Goal: Ask a question

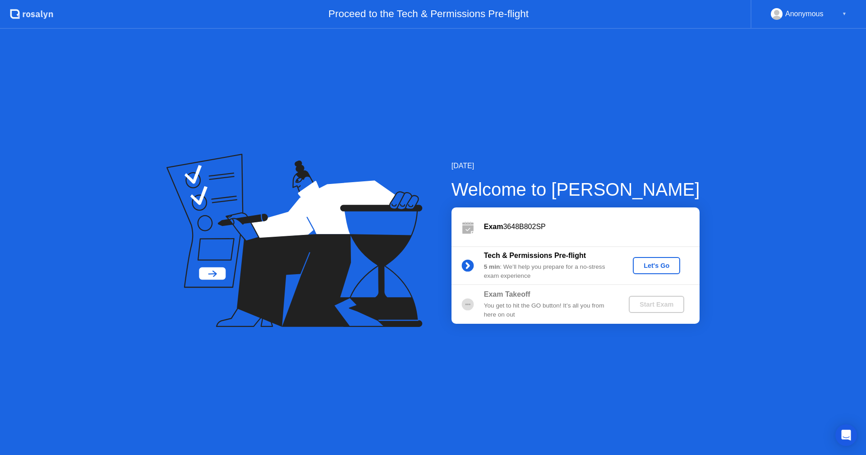
click at [662, 264] on div "Let's Go" at bounding box center [657, 265] width 40 height 7
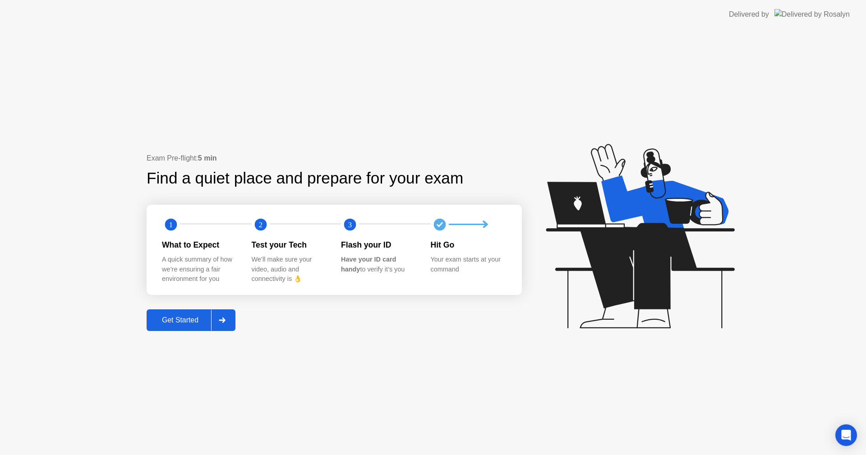
click at [173, 313] on button "Get Started" at bounding box center [191, 321] width 89 height 22
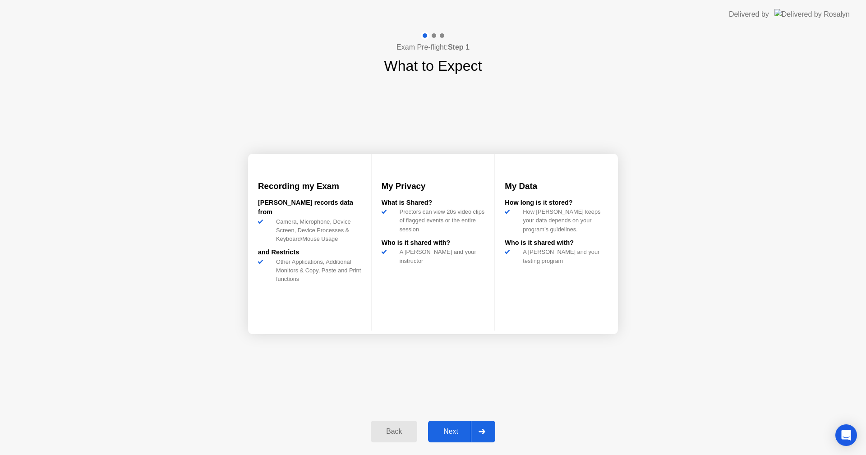
click at [487, 434] on div at bounding box center [482, 431] width 22 height 21
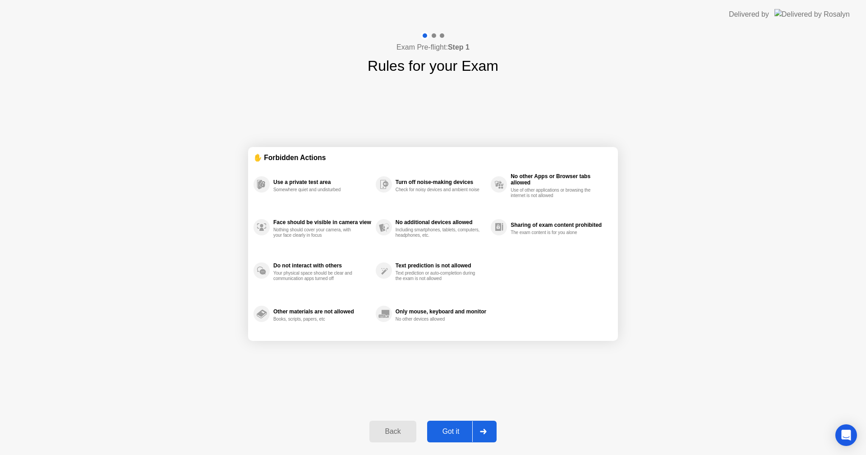
click at [491, 428] on div at bounding box center [483, 431] width 22 height 21
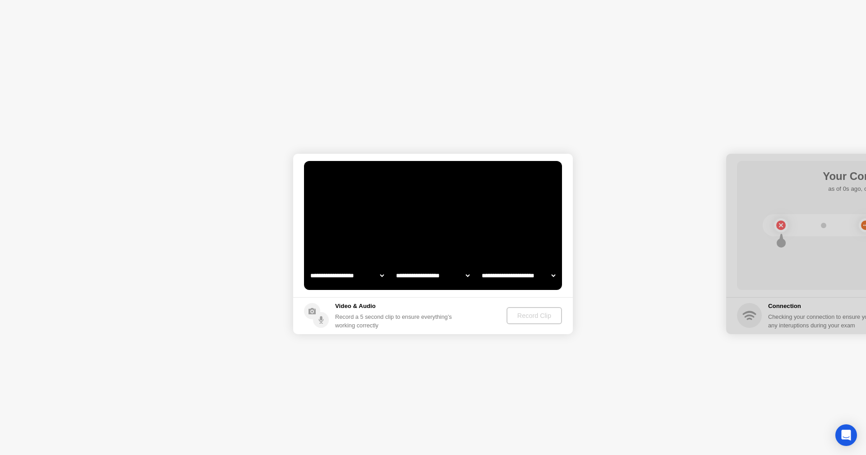
select select "**********"
select select "*******"
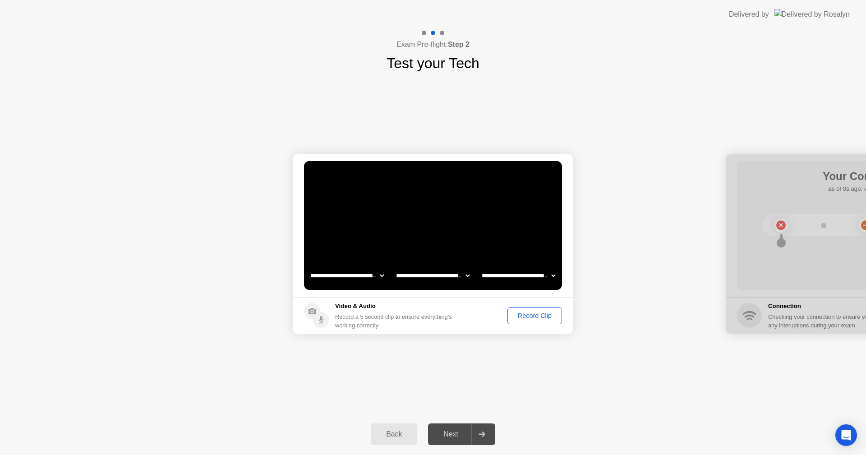
click at [536, 315] on div "Record Clip" at bounding box center [535, 315] width 48 height 7
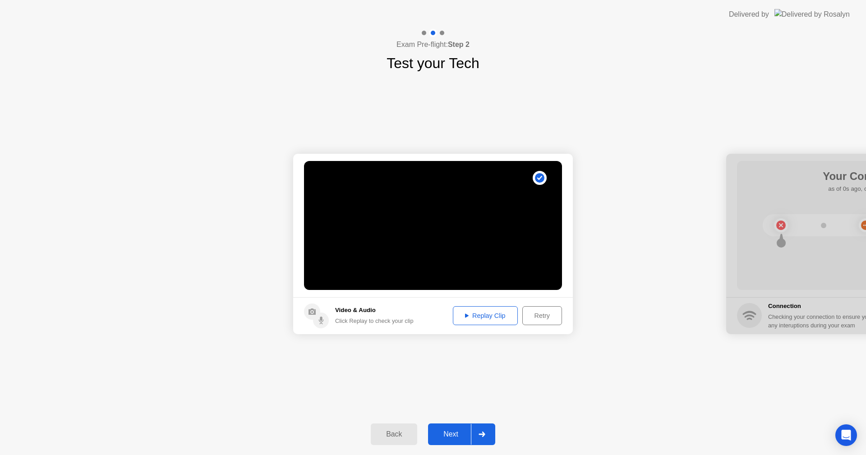
click at [487, 315] on div "Replay Clip" at bounding box center [485, 315] width 59 height 7
click at [478, 425] on div at bounding box center [482, 434] width 22 height 21
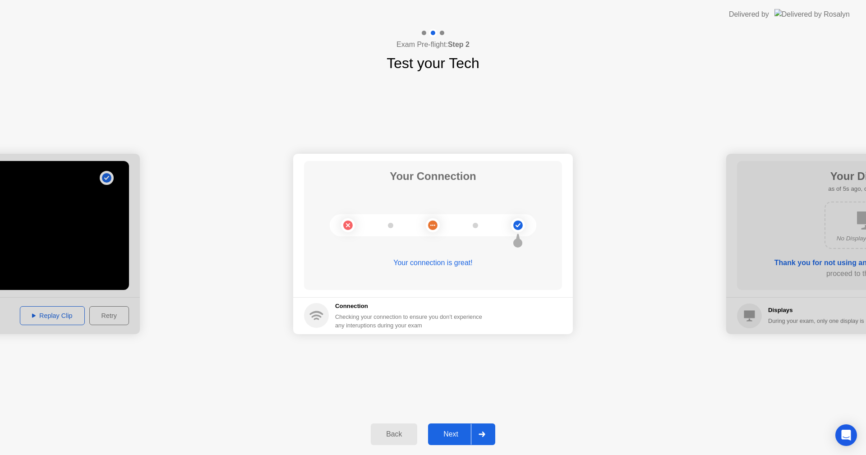
click at [490, 436] on div at bounding box center [482, 434] width 22 height 21
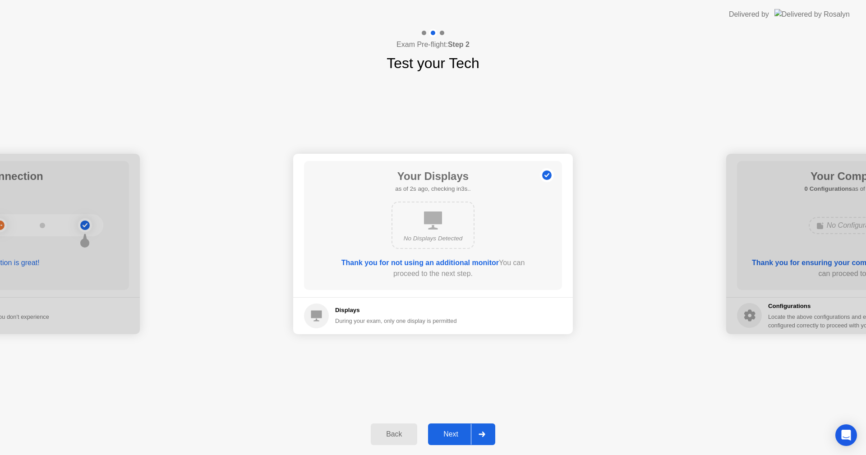
click at [484, 430] on div at bounding box center [482, 434] width 22 height 21
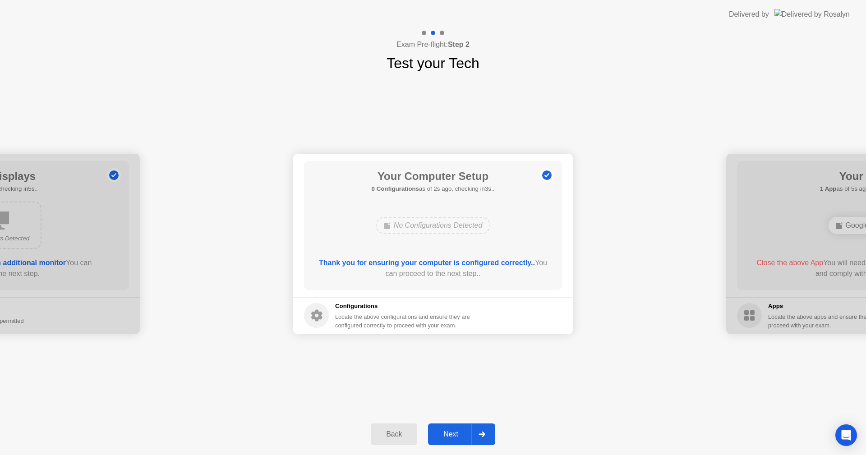
click at [478, 438] on div at bounding box center [482, 434] width 22 height 21
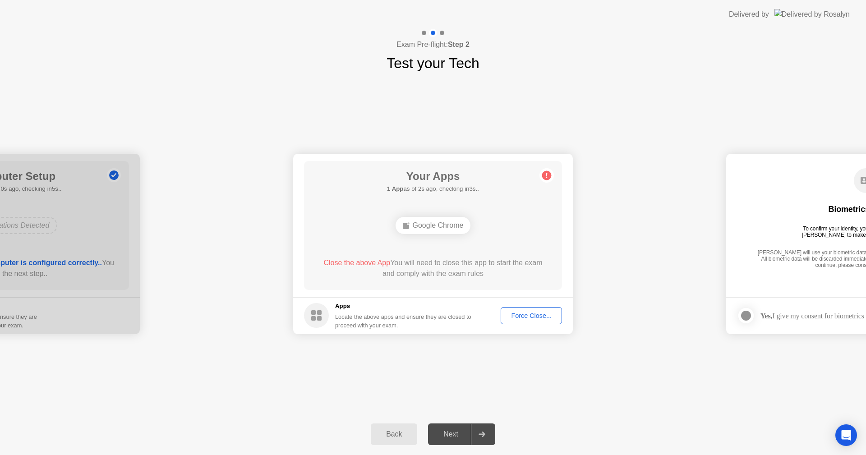
click at [484, 425] on div at bounding box center [482, 434] width 22 height 21
drag, startPoint x: 537, startPoint y: 309, endPoint x: 537, endPoint y: 314, distance: 4.5
click at [537, 314] on button "Force Close..." at bounding box center [531, 315] width 61 height 17
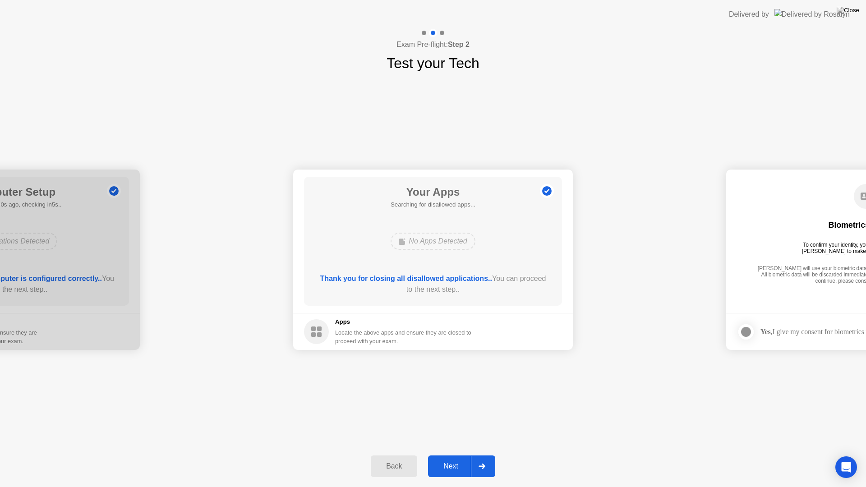
click at [489, 455] on div at bounding box center [482, 466] width 22 height 21
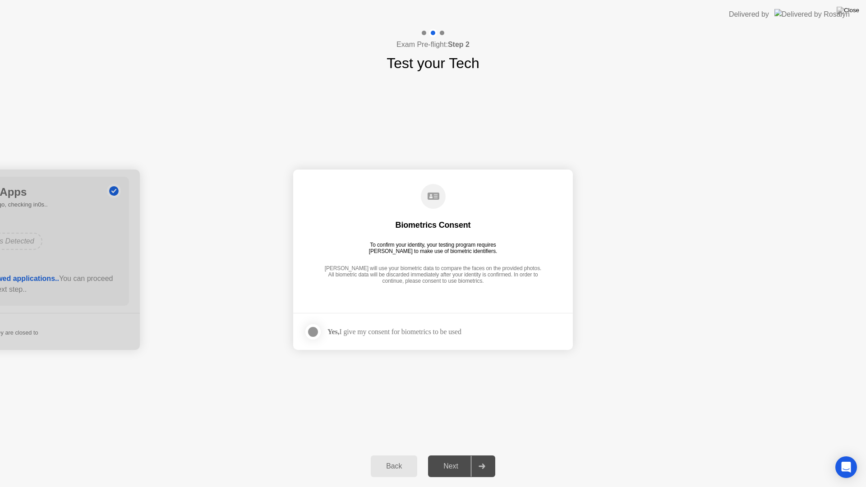
click at [308, 332] on div at bounding box center [313, 332] width 11 height 11
click at [490, 455] on div at bounding box center [482, 466] width 22 height 21
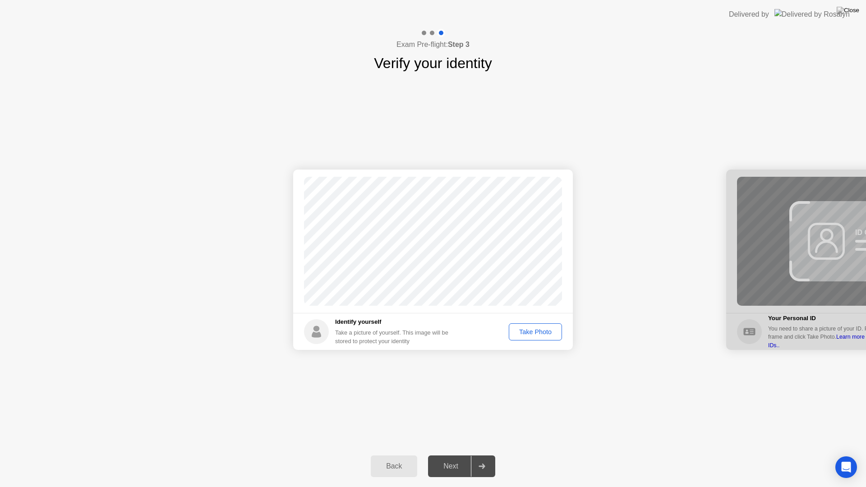
click at [550, 329] on div "Take Photo" at bounding box center [535, 331] width 47 height 7
drag, startPoint x: 487, startPoint y: 461, endPoint x: 493, endPoint y: 462, distance: 5.9
click at [493, 455] on div at bounding box center [482, 466] width 22 height 21
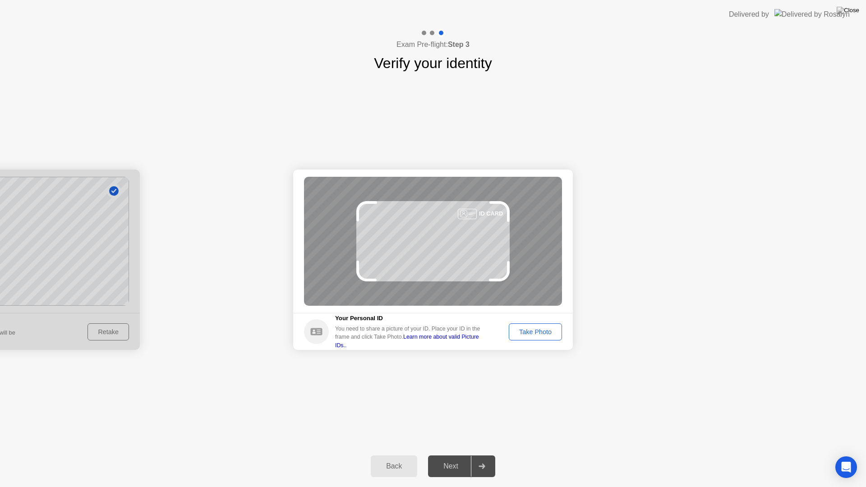
click at [542, 329] on div "Take Photo" at bounding box center [535, 331] width 47 height 7
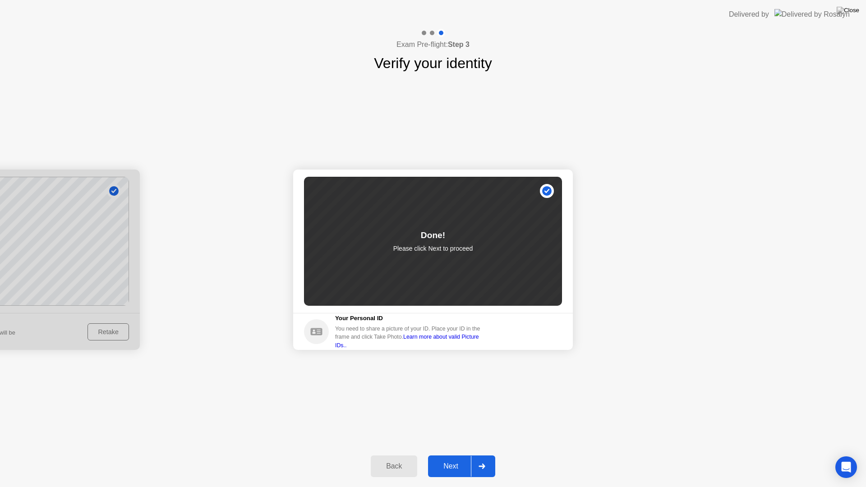
click at [481, 455] on div at bounding box center [482, 466] width 22 height 21
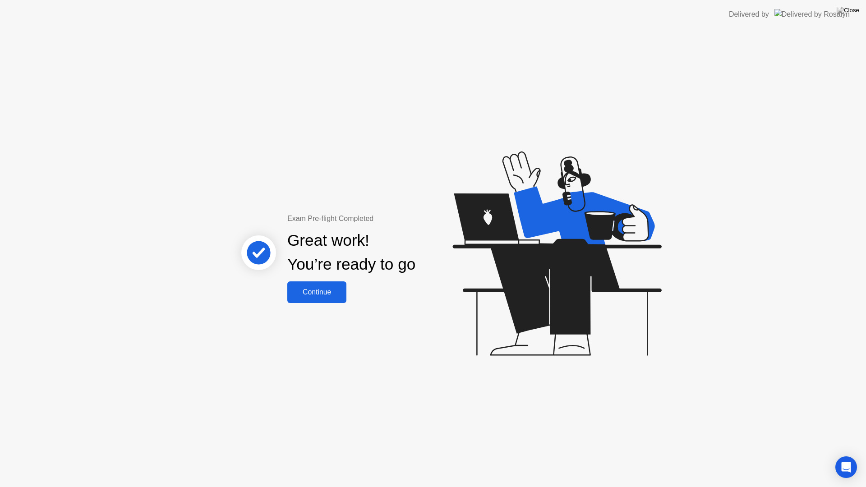
click at [314, 288] on div "Continue" at bounding box center [317, 292] width 54 height 8
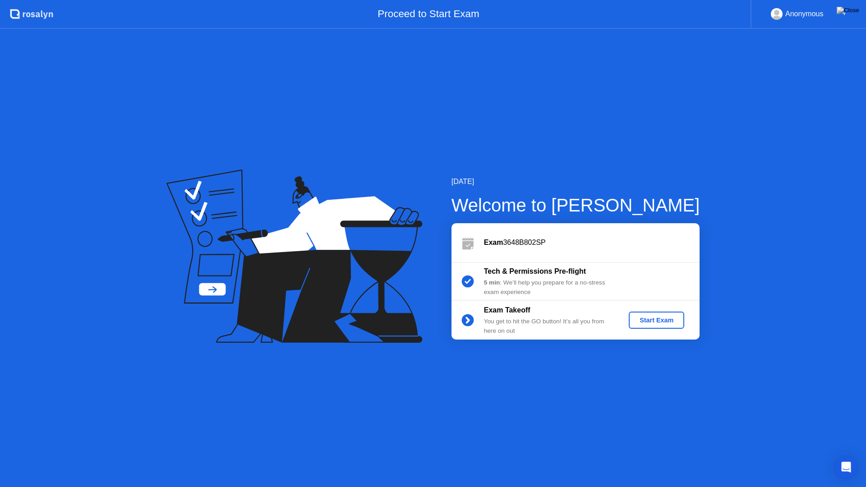
click at [645, 320] on div "Start Exam" at bounding box center [657, 320] width 48 height 7
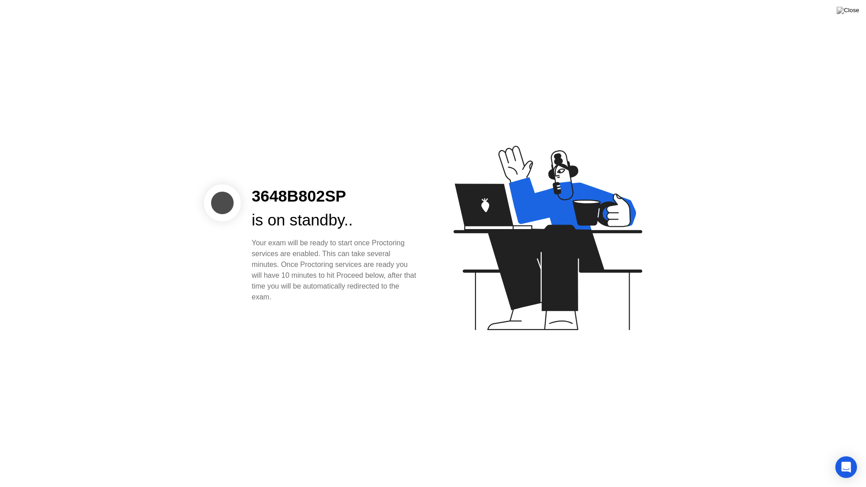
drag, startPoint x: 135, startPoint y: 219, endPoint x: 134, endPoint y: 213, distance: 6.6
click at [134, 217] on div "3648B802SP is on standby.. Your exam will be ready to start once Proctoring ser…" at bounding box center [433, 243] width 866 height 487
drag, startPoint x: 321, startPoint y: 157, endPoint x: 306, endPoint y: 154, distance: 14.7
click at [306, 154] on div "3648B802SP is on standby.. Your exam will be ready to start once Proctoring ser…" at bounding box center [433, 243] width 866 height 487
drag, startPoint x: 670, startPoint y: 159, endPoint x: 374, endPoint y: 335, distance: 345.0
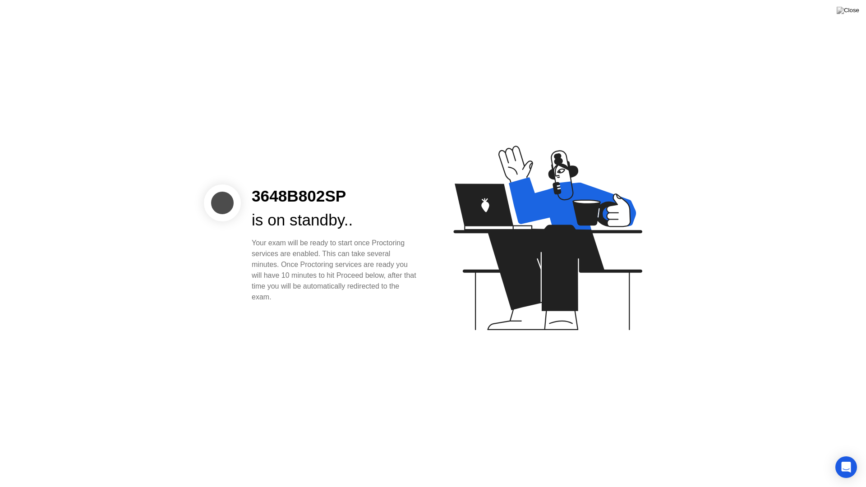
click at [374, 335] on div "3648B802SP is on standby.. Your exam will be ready to start once Proctoring ser…" at bounding box center [433, 243] width 866 height 487
click at [374, 333] on div "3648B802SP is on standby.. Your exam will be ready to start once Proctoring ser…" at bounding box center [433, 243] width 866 height 487
click at [228, 207] on div at bounding box center [222, 203] width 37 height 37
click at [228, 197] on div at bounding box center [222, 203] width 37 height 37
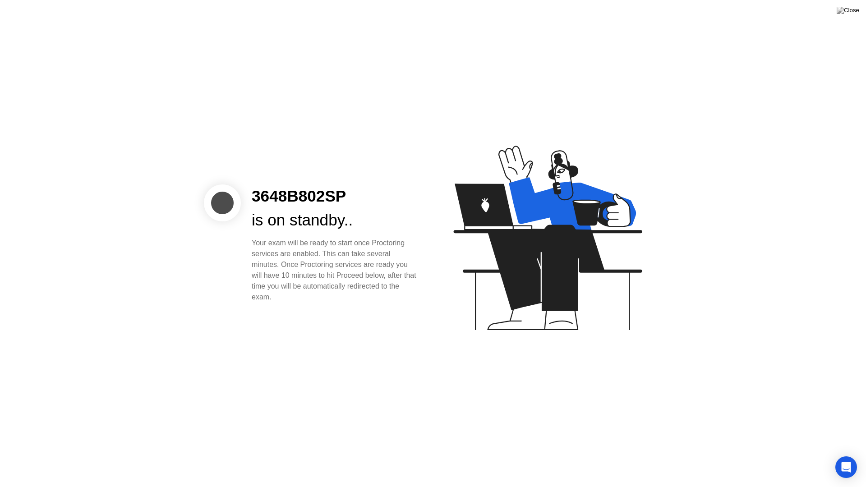
click at [321, 262] on div "Your exam will be ready to start once Proctoring services are enabled. This can…" at bounding box center [335, 270] width 167 height 65
click at [328, 339] on div "3648B802SP is on standby.. Your exam will be ready to start once Proctoring ser…" at bounding box center [433, 243] width 866 height 487
click at [220, 202] on div at bounding box center [222, 203] width 37 height 37
click at [547, 391] on div "3648B802SP is on standby.. Your exam will be ready to start once Proctoring ser…" at bounding box center [433, 243] width 866 height 487
click at [853, 455] on div "Open Intercom Messenger" at bounding box center [847, 468] width 24 height 24
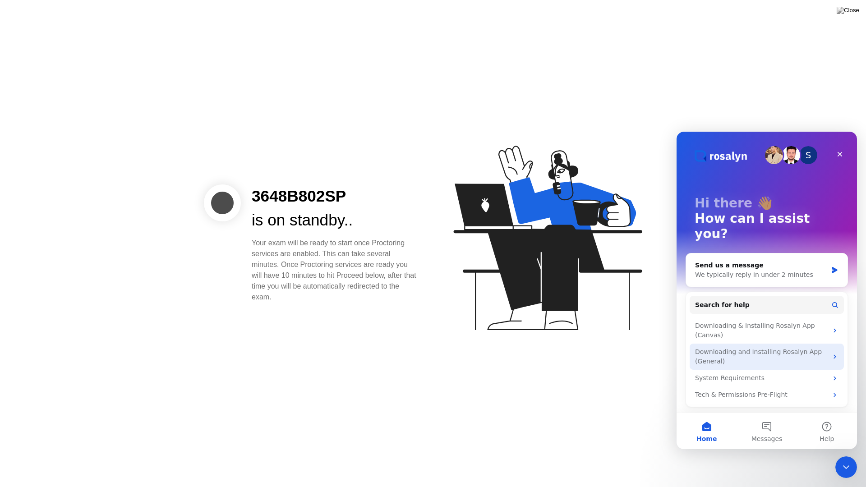
click at [736, 347] on div "Downloading and Installing Rosalyn App (General)" at bounding box center [761, 356] width 133 height 19
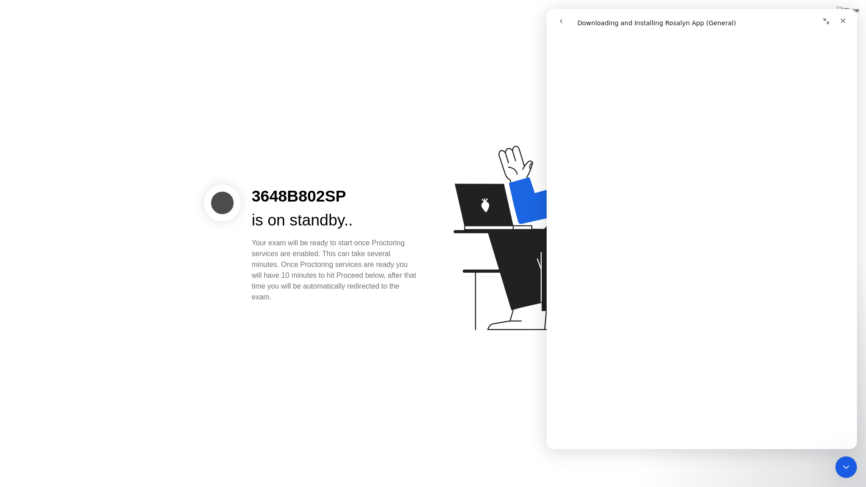
scroll to position [530, 0]
click at [848, 22] on div "Close" at bounding box center [843, 21] width 16 height 16
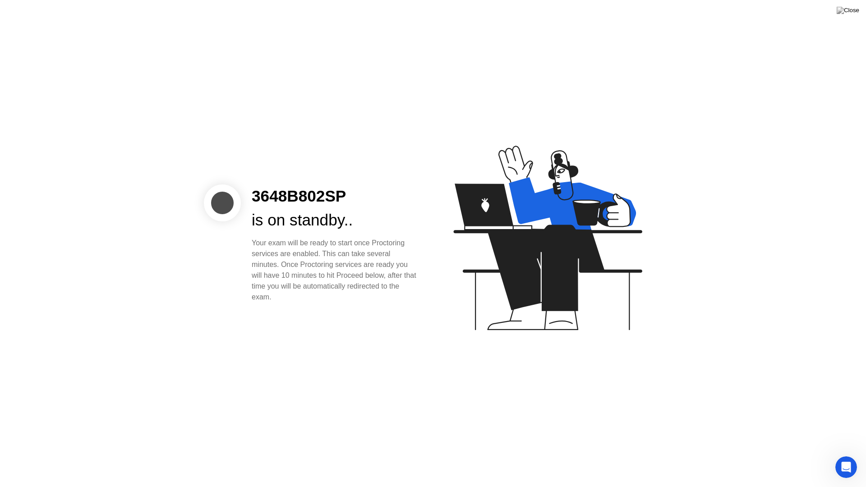
scroll to position [0, 0]
click at [242, 275] on div "3648B802SP is on standby.. Your exam will be ready to start once Proctoring ser…" at bounding box center [335, 244] width 189 height 118
click at [393, 272] on div "Your exam will be ready to start once Proctoring services are enabled. This can…" at bounding box center [335, 270] width 167 height 65
click at [849, 455] on div "Open Intercom Messenger" at bounding box center [845, 466] width 30 height 30
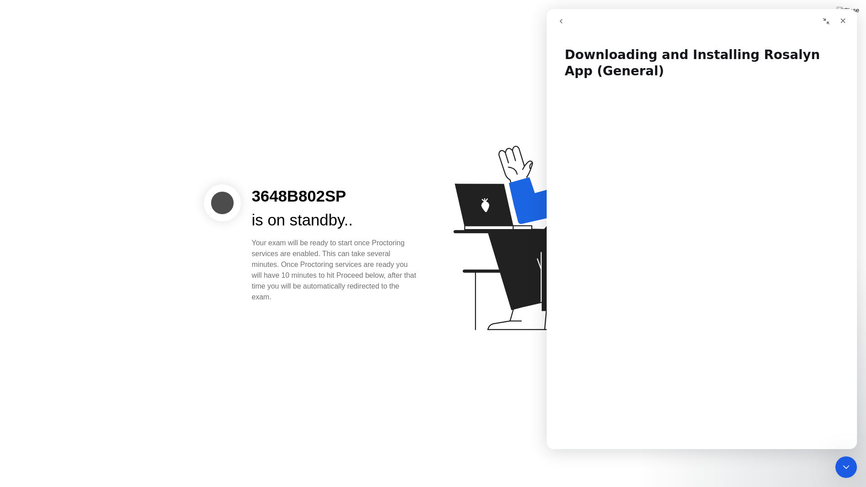
click at [561, 24] on icon "go back" at bounding box center [561, 21] width 7 height 7
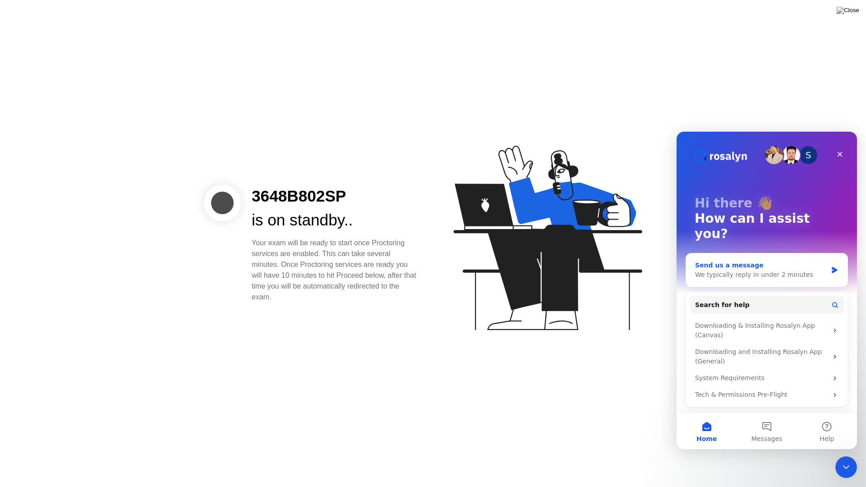
click at [778, 270] on div "We typically reply in under 2 minutes" at bounding box center [761, 274] width 132 height 9
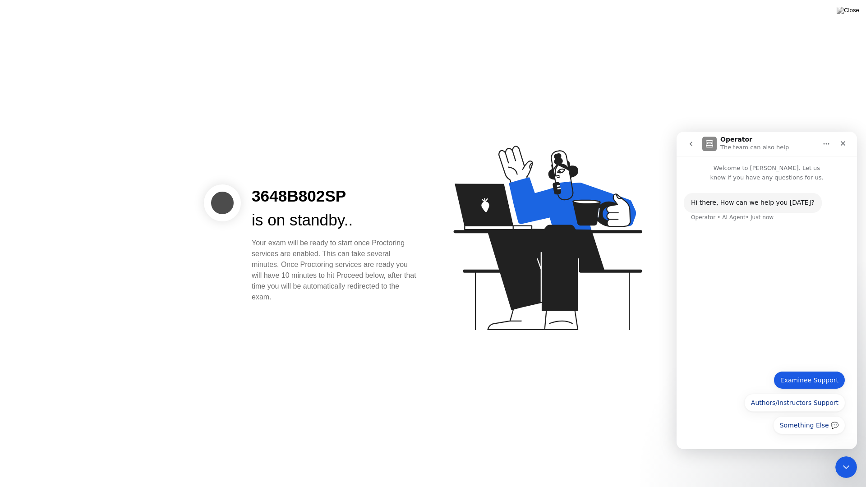
click at [811, 378] on button "Examinee Support" at bounding box center [810, 380] width 72 height 18
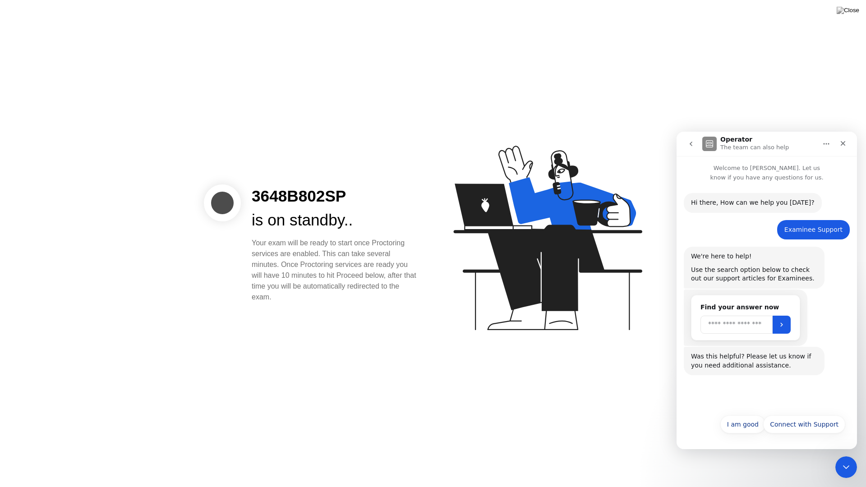
click at [755, 324] on input "Search" at bounding box center [737, 325] width 72 height 18
type input "*******"
click at [786, 326] on icon "Submit" at bounding box center [781, 324] width 7 height 7
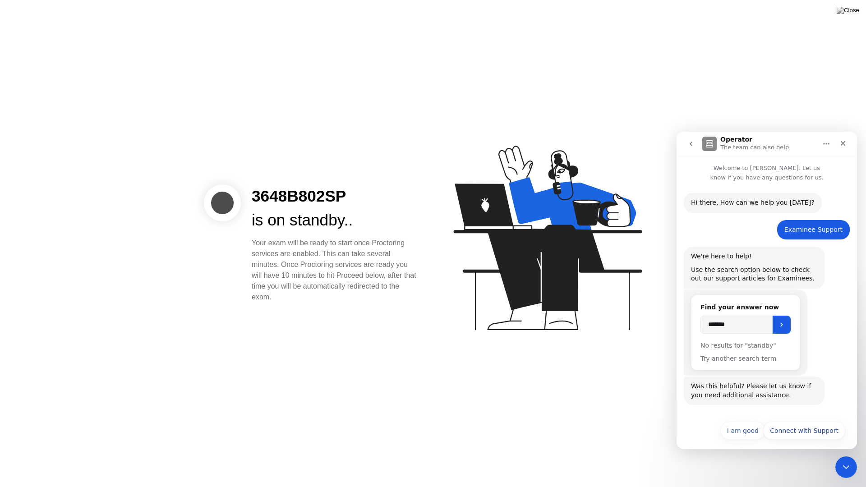
scroll to position [6, 0]
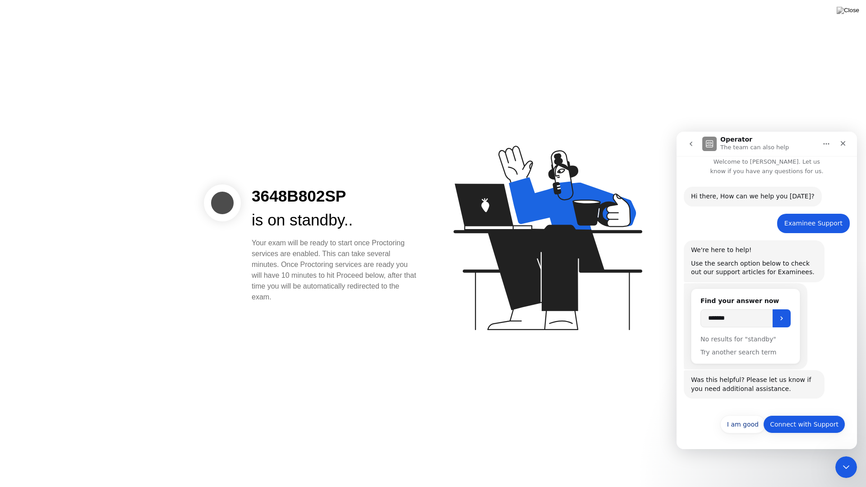
click at [804, 430] on button "Connect with Support" at bounding box center [804, 425] width 82 height 18
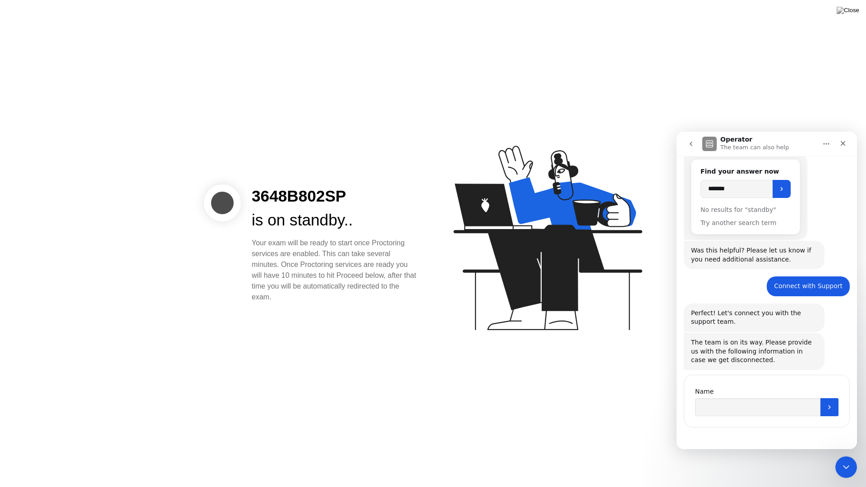
scroll to position [138, 0]
click at [748, 402] on input "Name" at bounding box center [757, 405] width 125 height 18
type input "*********"
click at [832, 407] on button "Submit" at bounding box center [830, 405] width 18 height 18
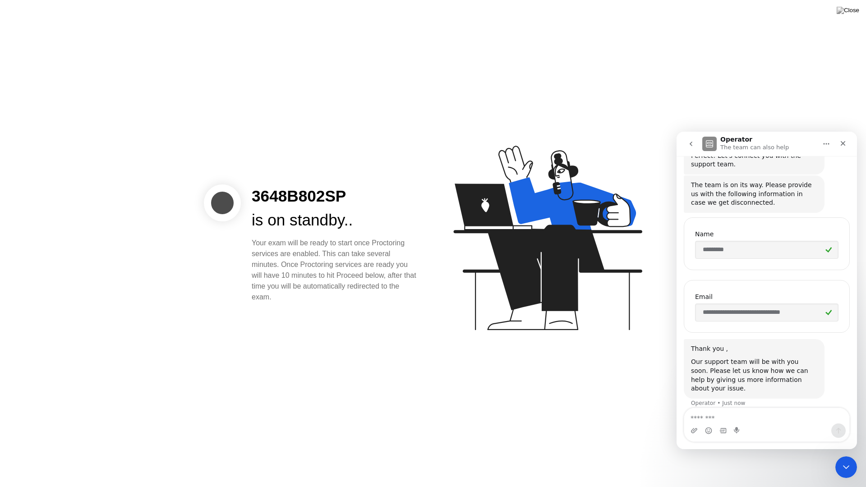
scroll to position [294, 0]
click at [704, 415] on textarea "Message…" at bounding box center [766, 415] width 165 height 15
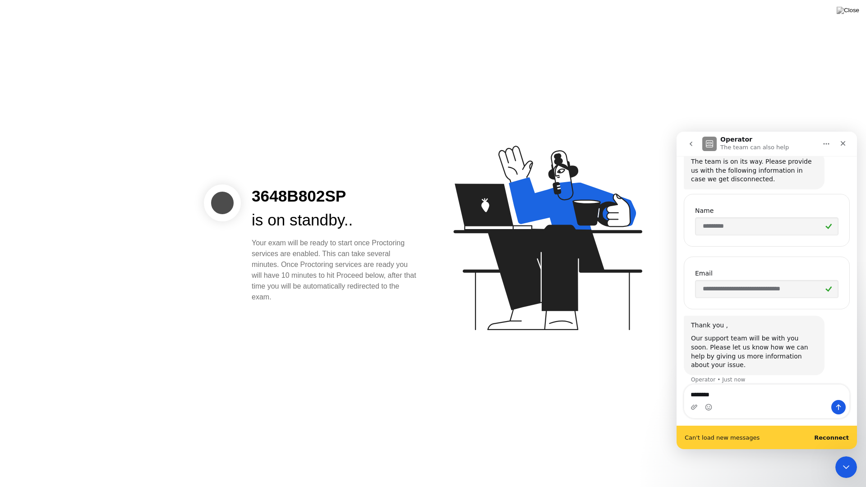
scroll to position [317, 0]
type textarea "**********"
click at [838, 408] on icon "Send a message…" at bounding box center [838, 407] width 7 height 7
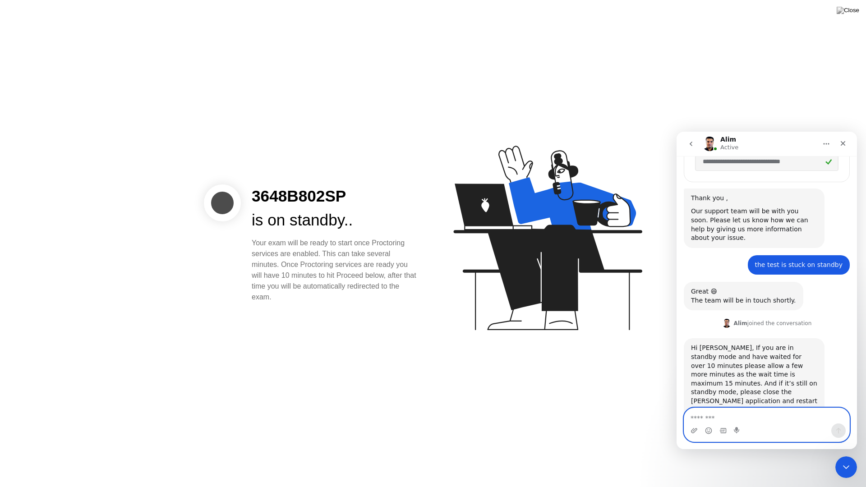
scroll to position [484, 0]
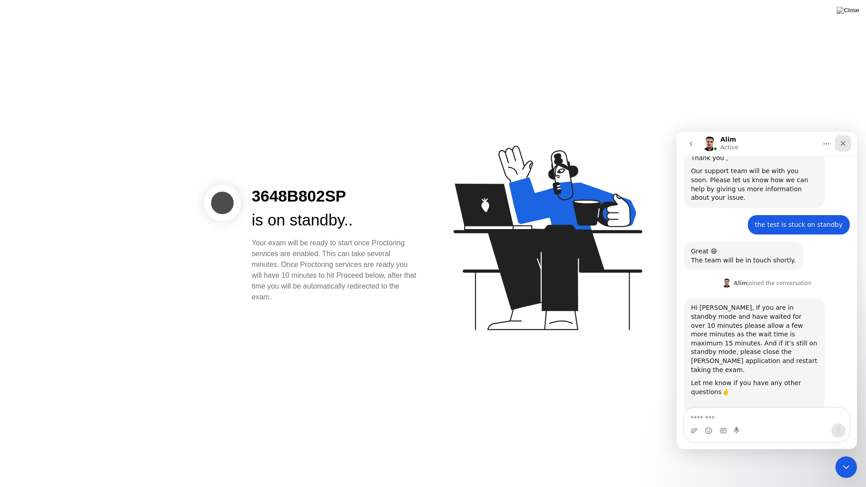
click at [841, 143] on icon "Close" at bounding box center [843, 143] width 7 height 7
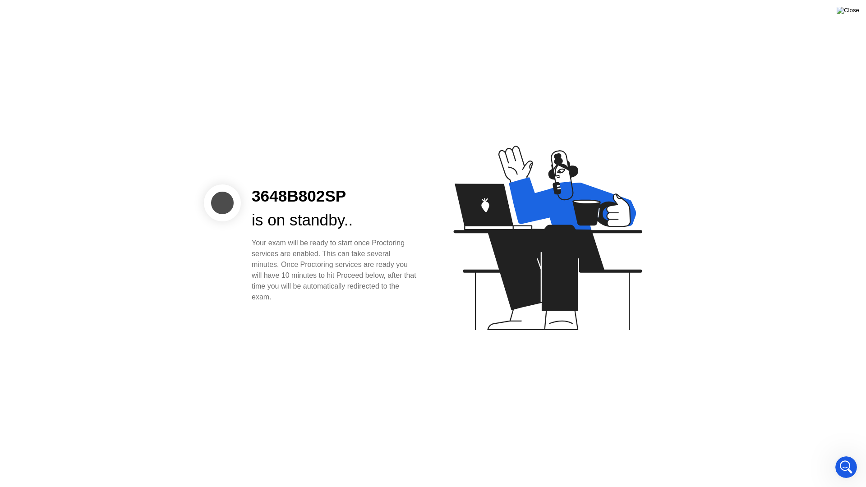
click at [857, 13] on img at bounding box center [848, 10] width 23 height 7
